Goal: Obtain resource: Download file/media

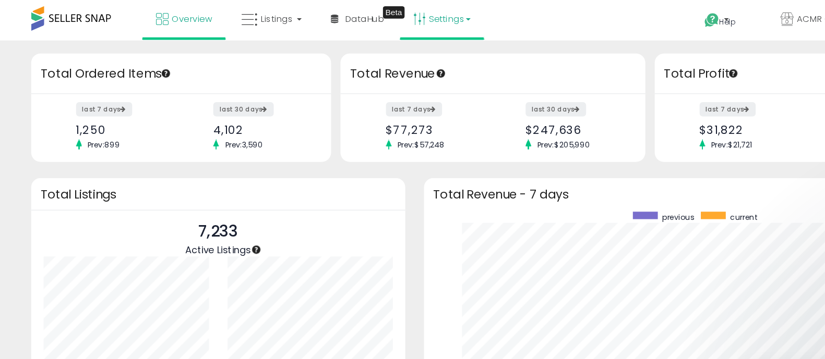
click at [375, 15] on link "Settings" at bounding box center [370, 15] width 64 height 31
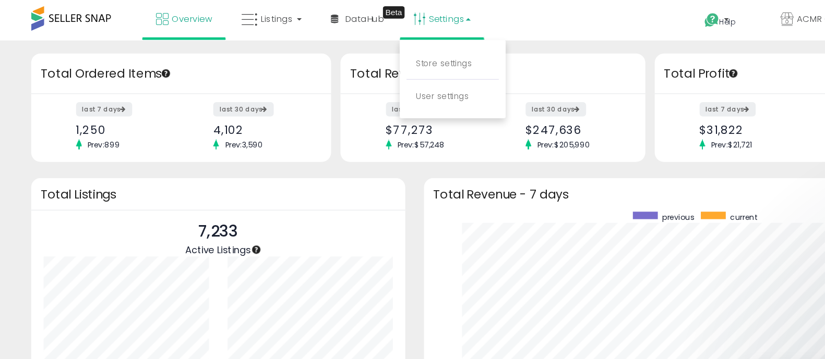
click at [375, 15] on link "Settings" at bounding box center [370, 15] width 64 height 31
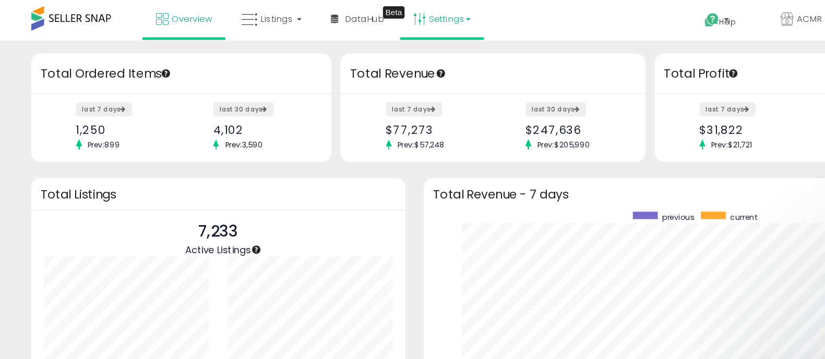
click at [375, 15] on link "Settings" at bounding box center [370, 15] width 64 height 31
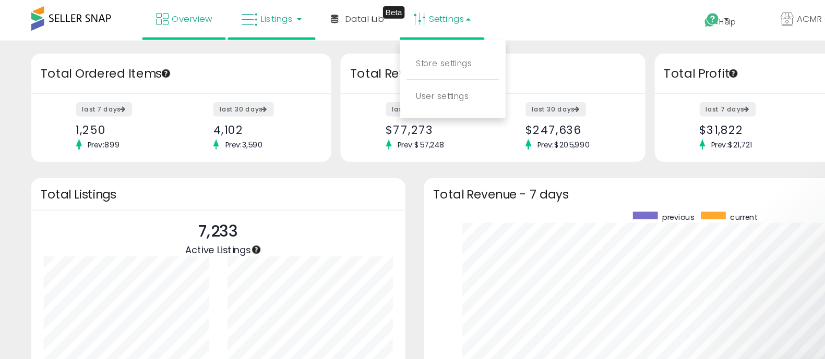
click at [234, 14] on span "Listings" at bounding box center [231, 15] width 27 height 10
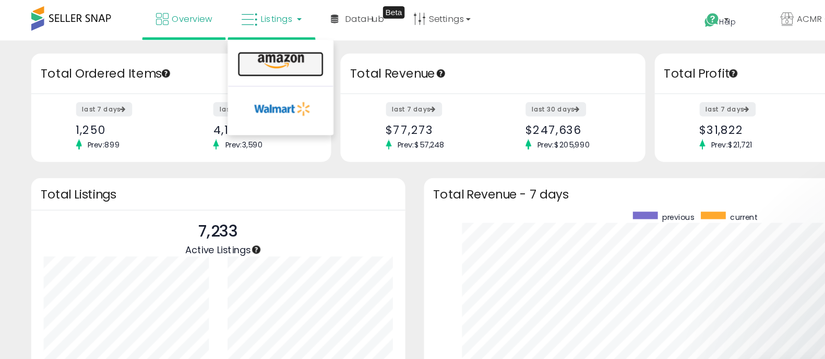
click at [233, 54] on icon at bounding box center [234, 52] width 45 height 14
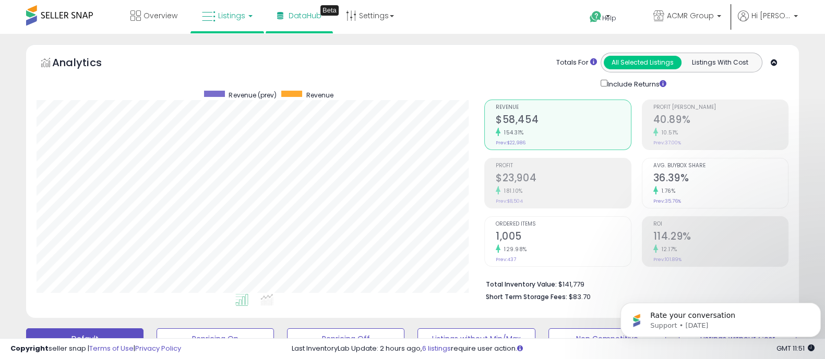
scroll to position [213, 447]
click at [696, 15] on span "ACMR Group" at bounding box center [690, 15] width 47 height 10
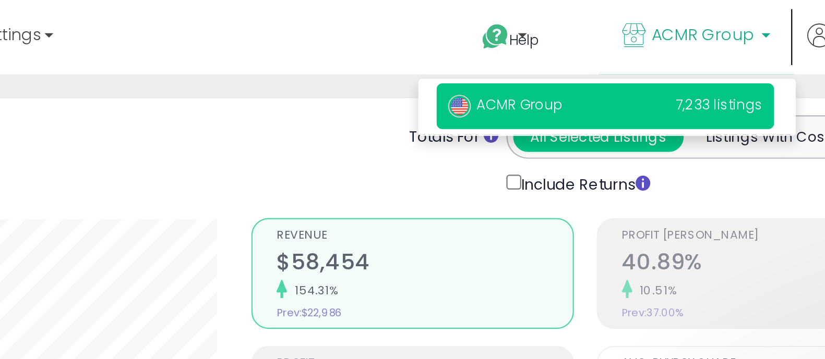
click at [526, 63] on div "Totals For All Selected Listings Listings With Cost Include Returns" at bounding box center [632, 71] width 296 height 37
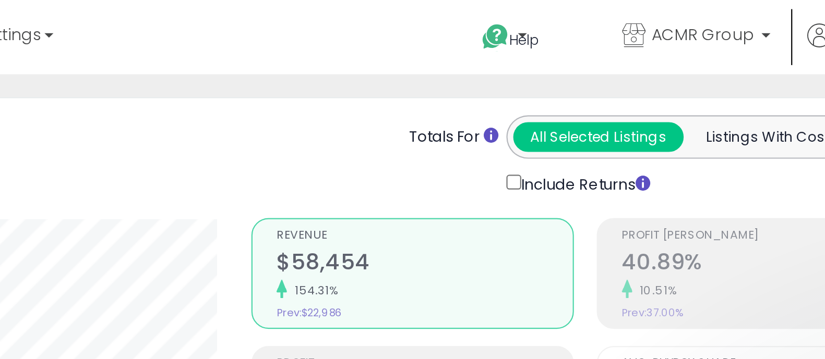
scroll to position [0, 0]
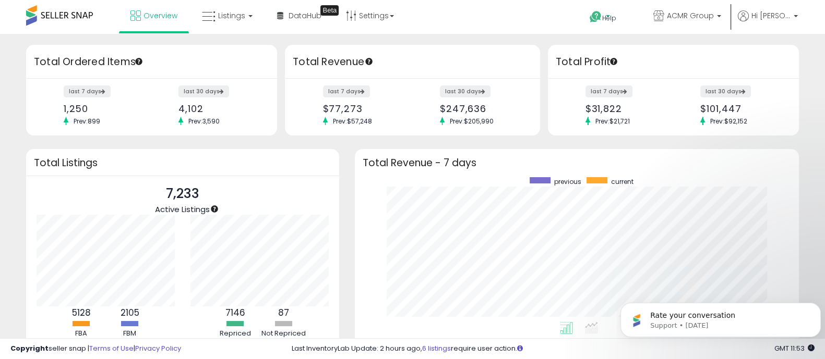
click at [602, 14] on icon at bounding box center [595, 16] width 13 height 13
click at [628, 58] on link "Contact Support" at bounding box center [619, 56] width 56 height 10
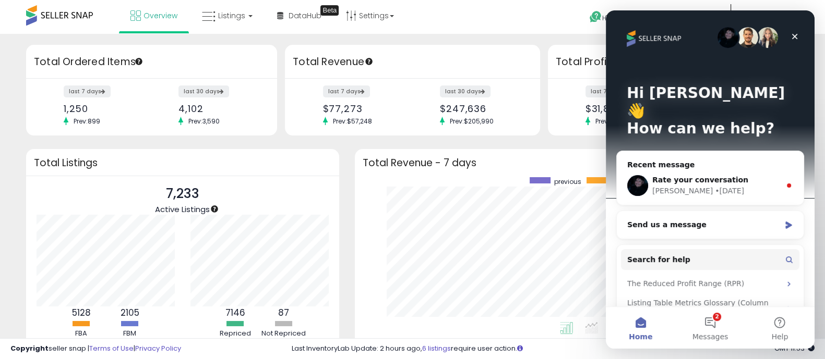
scroll to position [47, 0]
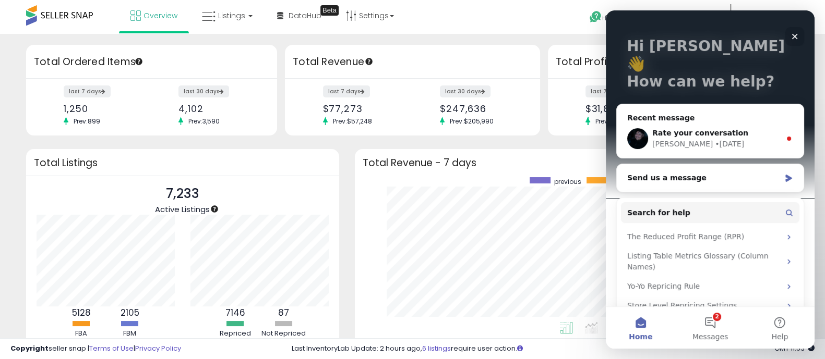
click at [792, 38] on icon "Close" at bounding box center [795, 37] width 6 height 6
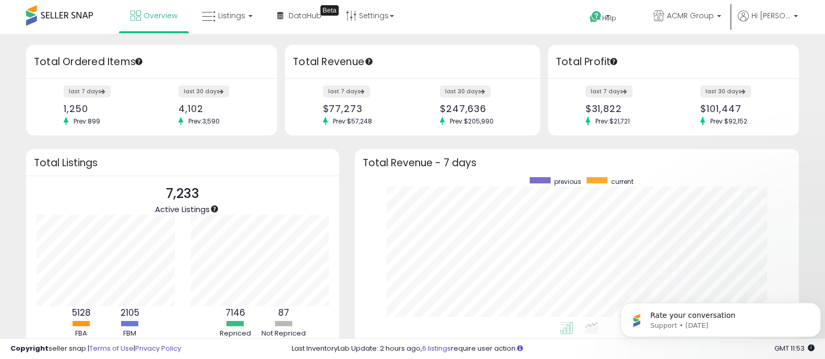
scroll to position [0, 0]
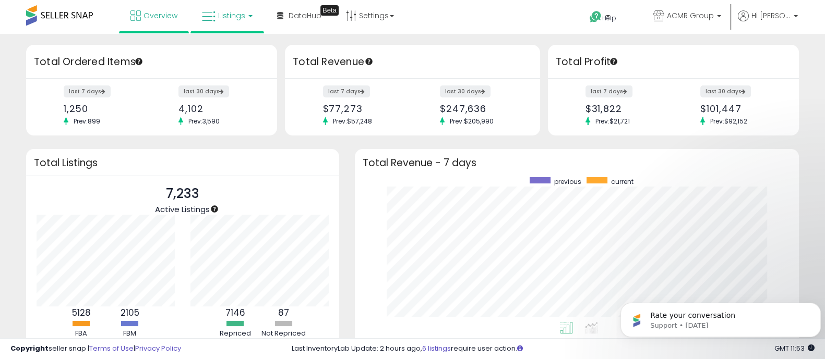
click at [224, 23] on link "Listings" at bounding box center [227, 15] width 66 height 31
click at [232, 54] on icon at bounding box center [234, 52] width 45 height 14
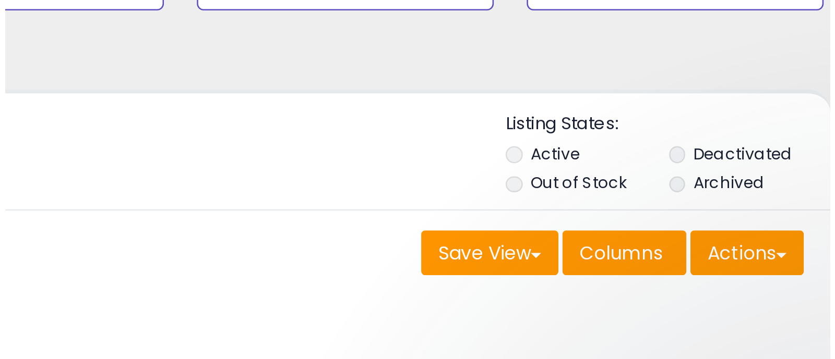
scroll to position [259, 0]
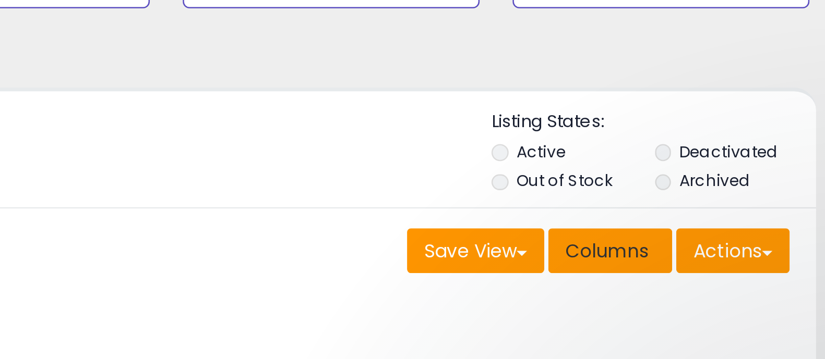
click at [721, 188] on span "Columns" at bounding box center [715, 186] width 33 height 10
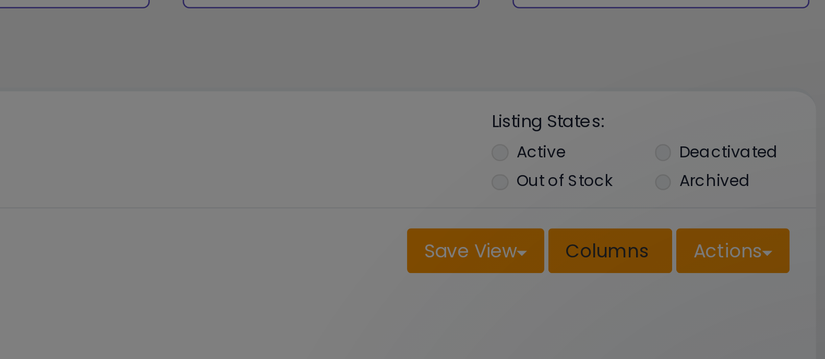
scroll to position [213, 453]
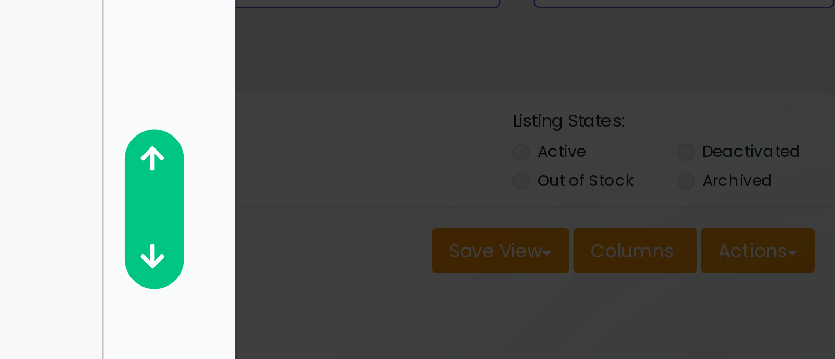
click at [640, 166] on div "**********" at bounding box center [417, 179] width 835 height 359
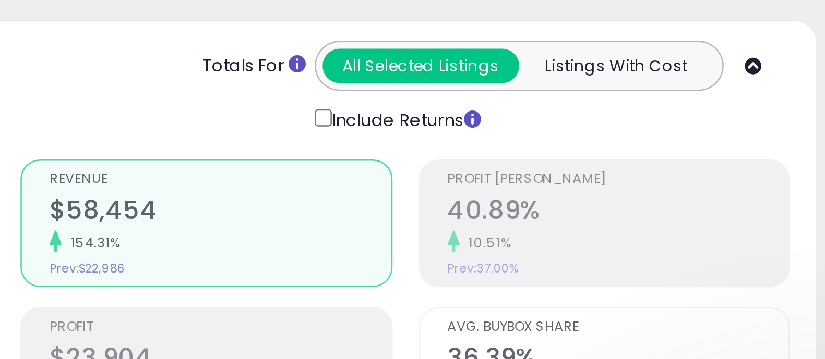
scroll to position [0, 0]
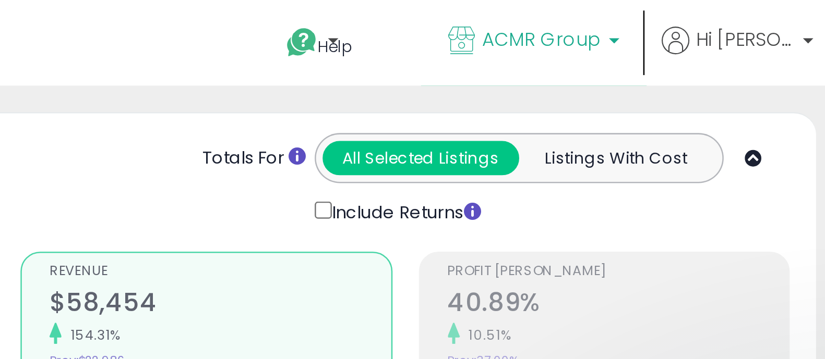
click at [713, 16] on span "ACMR Group" at bounding box center [690, 15] width 47 height 10
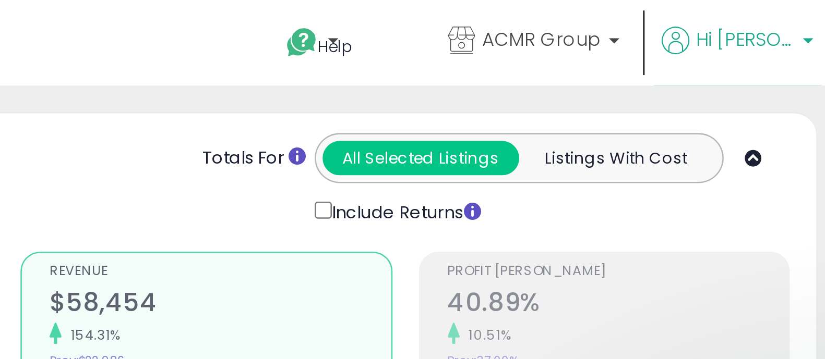
click at [767, 16] on span "Hi [PERSON_NAME]" at bounding box center [770, 15] width 39 height 10
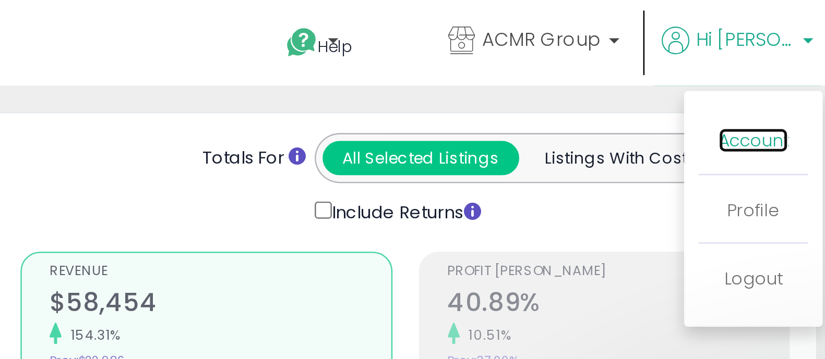
click at [770, 57] on link "Account" at bounding box center [774, 56] width 28 height 10
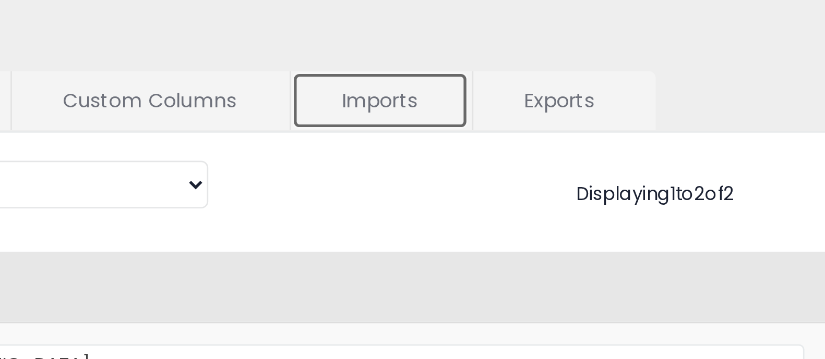
click at [464, 74] on link "Imports" at bounding box center [468, 74] width 66 height 22
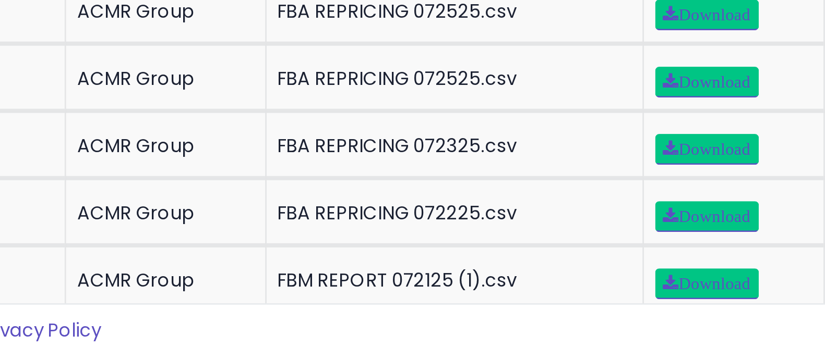
click at [280, 300] on div "FBA REPRICING 072225.csv" at bounding box center [311, 304] width 128 height 9
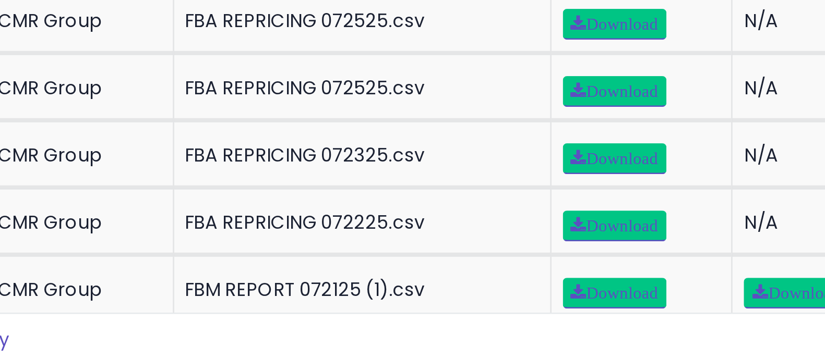
scroll to position [926, 0]
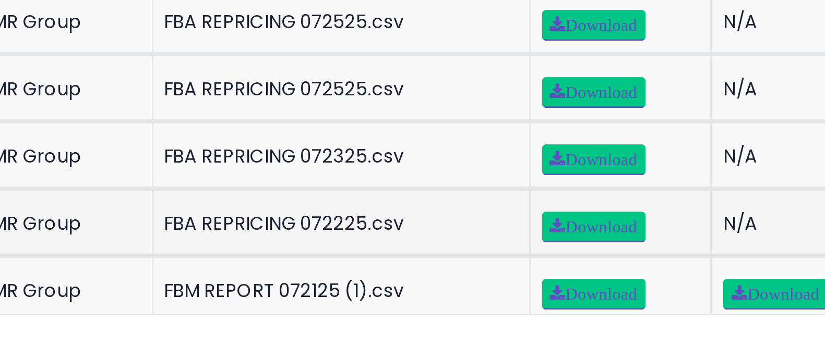
drag, startPoint x: 463, startPoint y: 98, endPoint x: 458, endPoint y: 280, distance: 182.1
click at [458, 300] on div "N/A" at bounding box center [481, 304] width 55 height 9
click at [396, 303] on span "Download" at bounding box center [406, 306] width 32 height 6
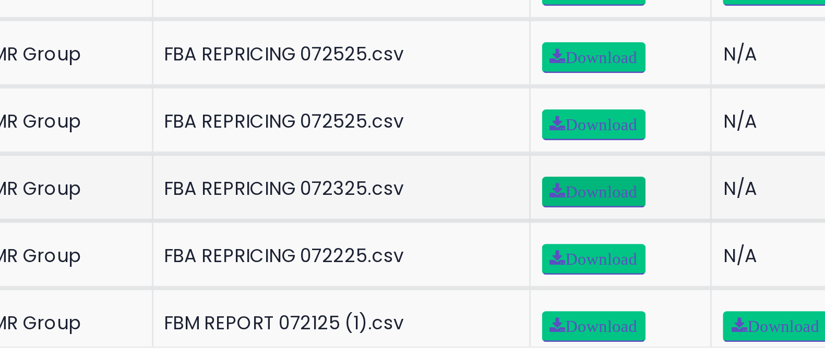
click at [390, 278] on span "Download" at bounding box center [406, 281] width 32 height 6
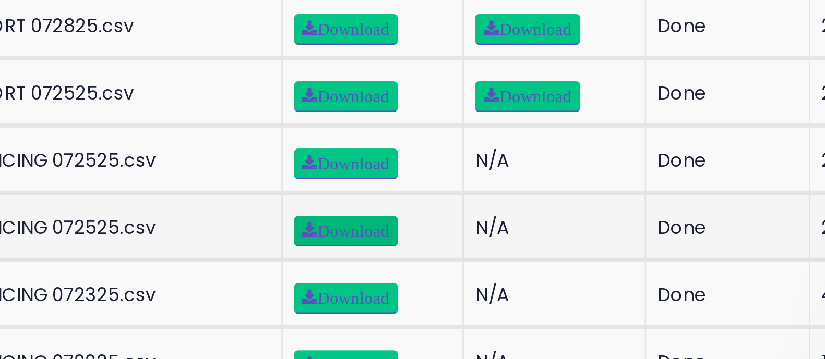
click at [402, 253] on span "Download" at bounding box center [406, 256] width 32 height 6
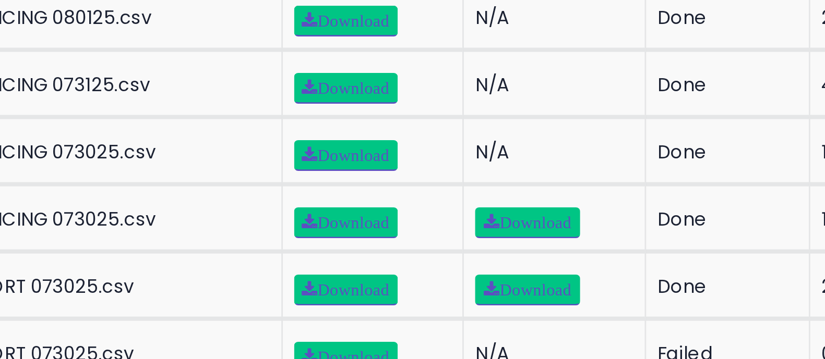
scroll to position [896, 0]
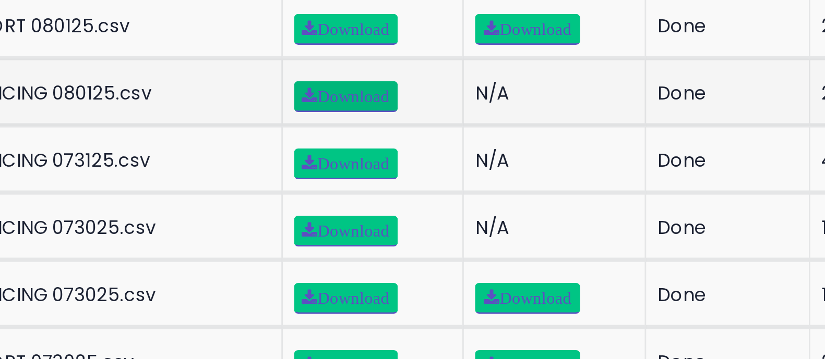
click at [395, 33] on span "Download" at bounding box center [406, 36] width 32 height 6
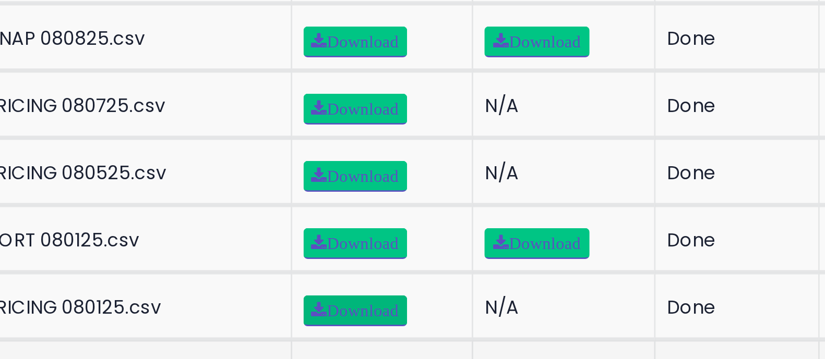
scroll to position [813, 0]
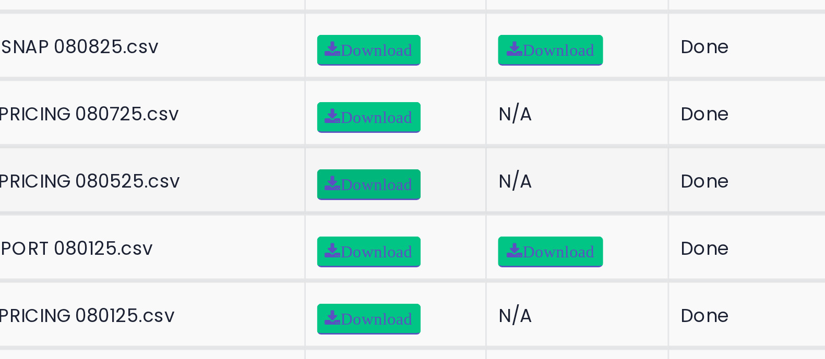
click at [393, 66] on span "Download" at bounding box center [406, 69] width 32 height 6
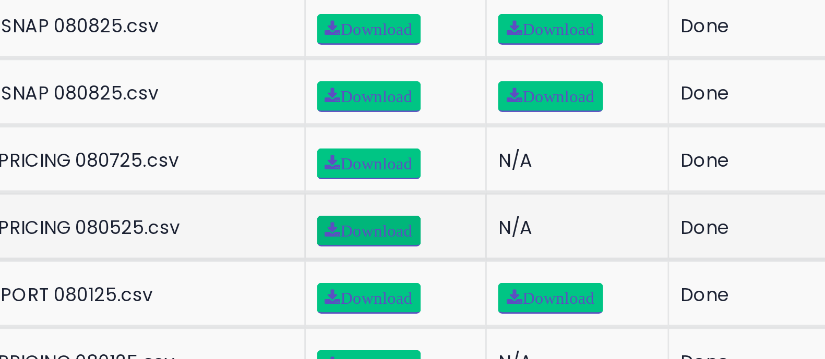
scroll to position [792, 0]
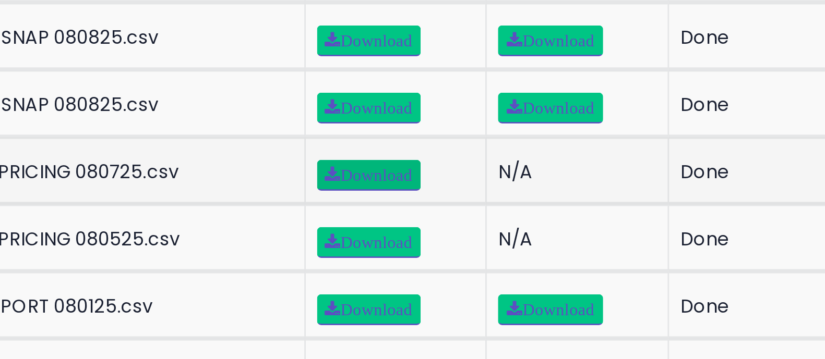
click at [394, 62] on span "Download" at bounding box center [406, 65] width 32 height 6
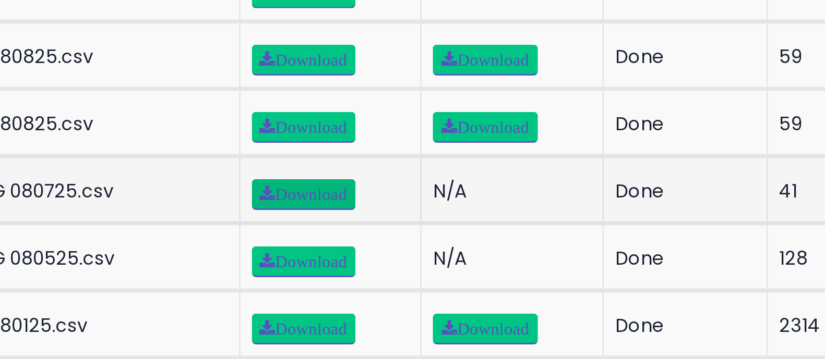
scroll to position [783, 0]
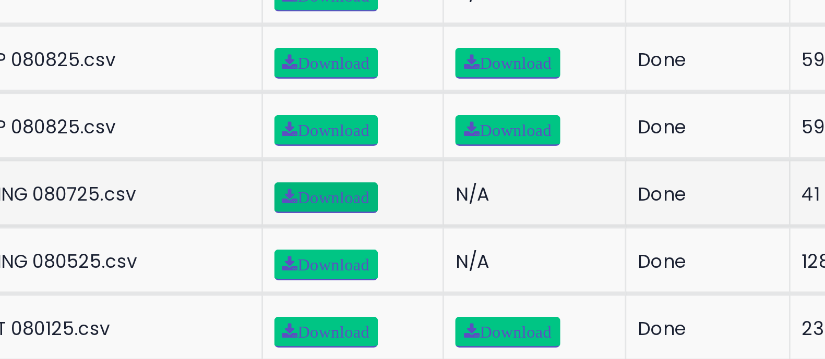
click at [401, 70] on span "Download" at bounding box center [406, 73] width 32 height 6
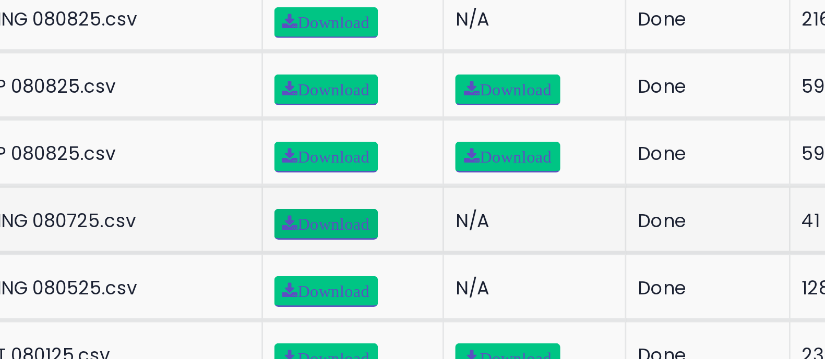
scroll to position [773, 0]
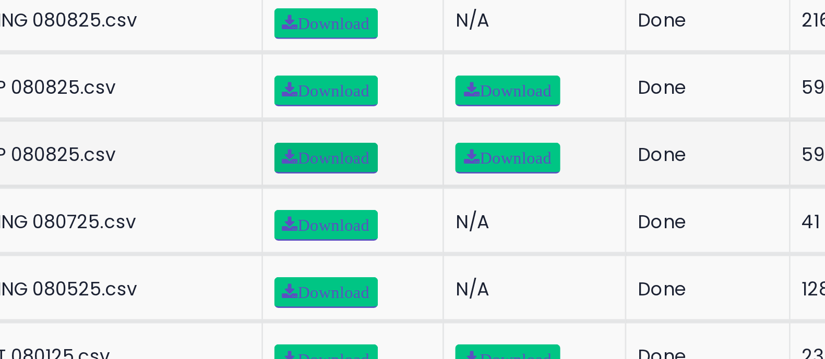
click at [390, 56] on span "Download" at bounding box center [406, 59] width 32 height 6
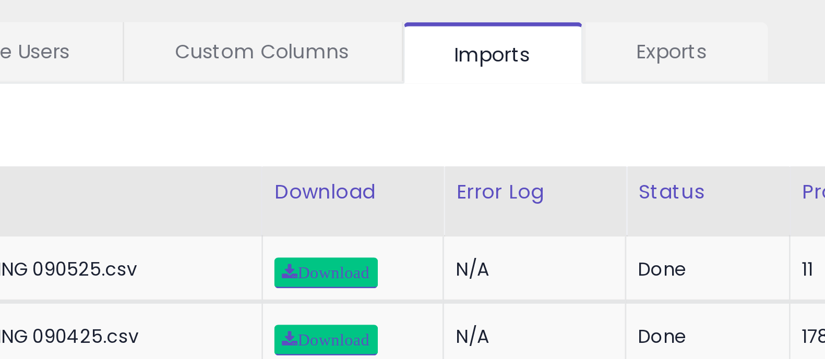
scroll to position [0, 0]
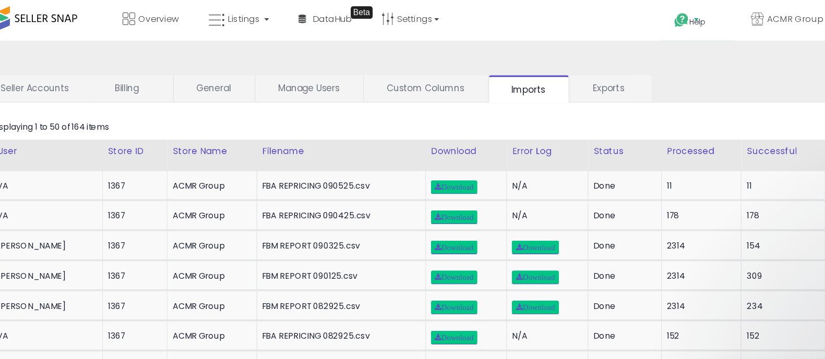
click at [616, 16] on span "Help" at bounding box center [609, 18] width 14 height 9
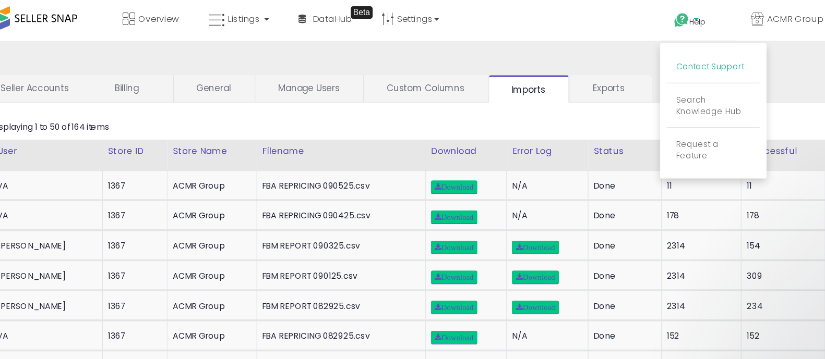
click at [625, 57] on link "Contact Support" at bounding box center [619, 56] width 56 height 10
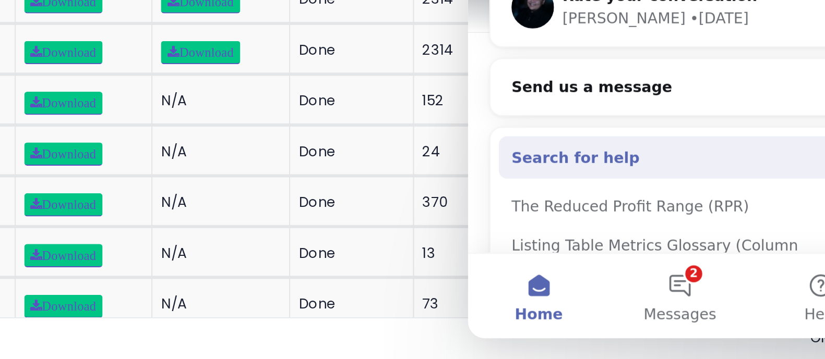
scroll to position [50, 0]
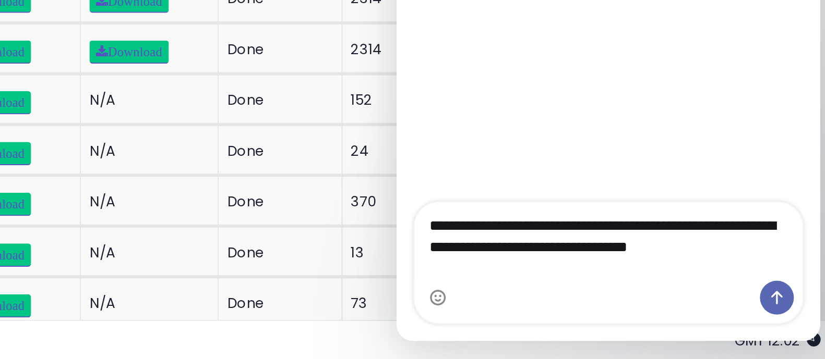
type textarea "**********"
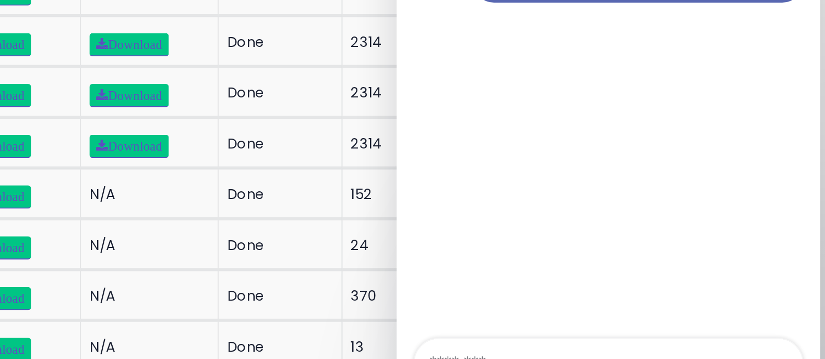
type textarea "**********"
